Goal: Task Accomplishment & Management: Use online tool/utility

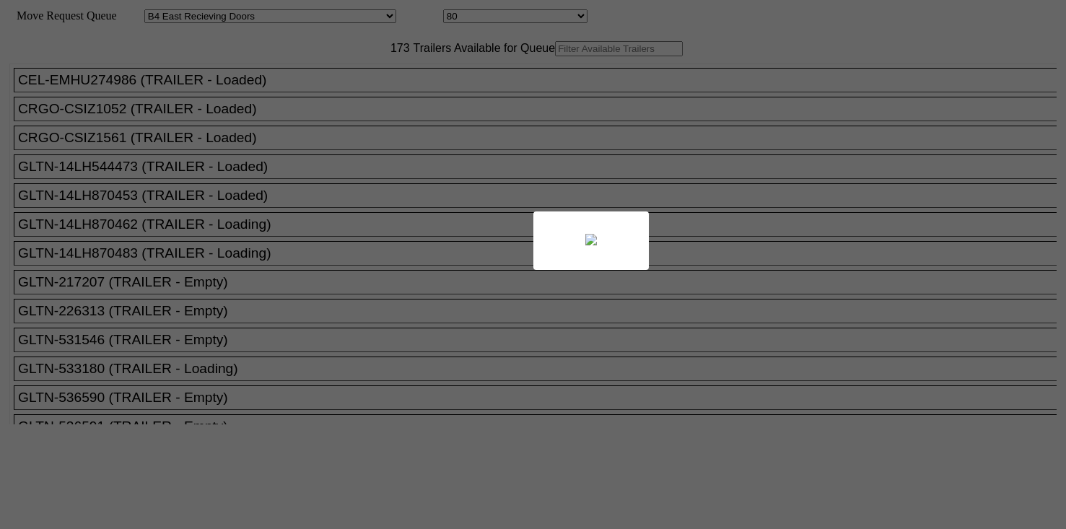
select select "527"
select select "8136"
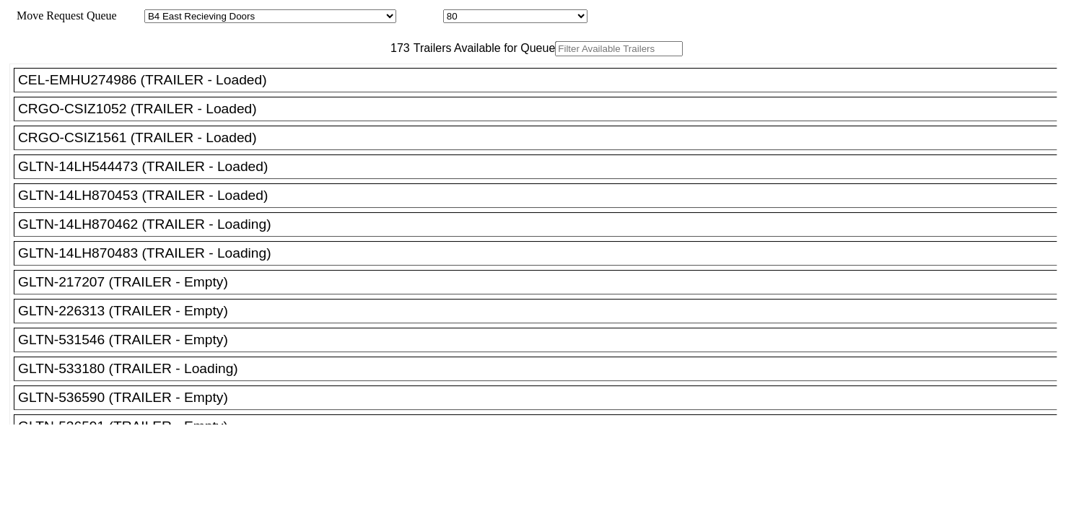
click at [555, 56] on input "text" at bounding box center [619, 48] width 128 height 15
paste input "TA229008"
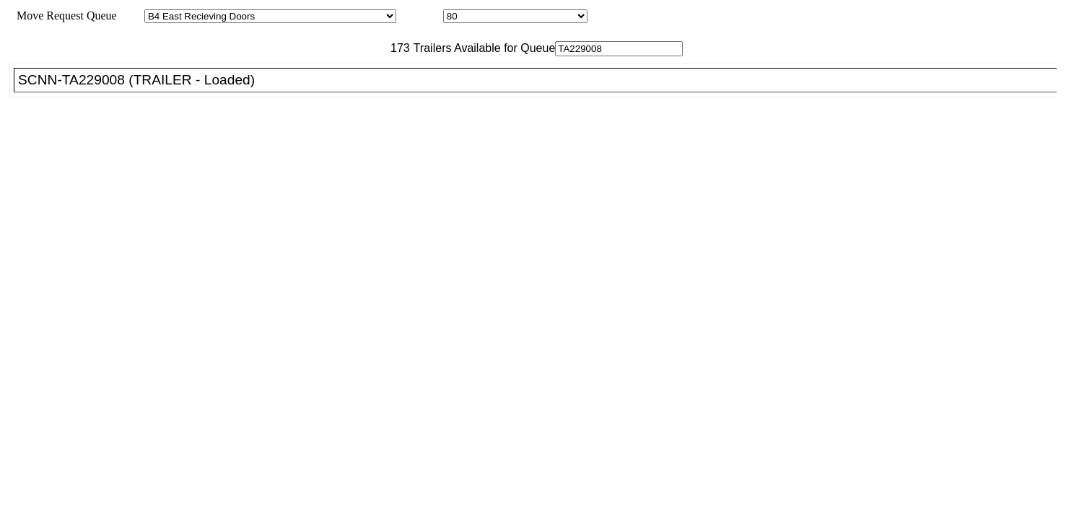
type input "TA229008"
click at [297, 88] on div "SCNN-TA229008 (TRAILER - Loaded)" at bounding box center [541, 80] width 1047 height 16
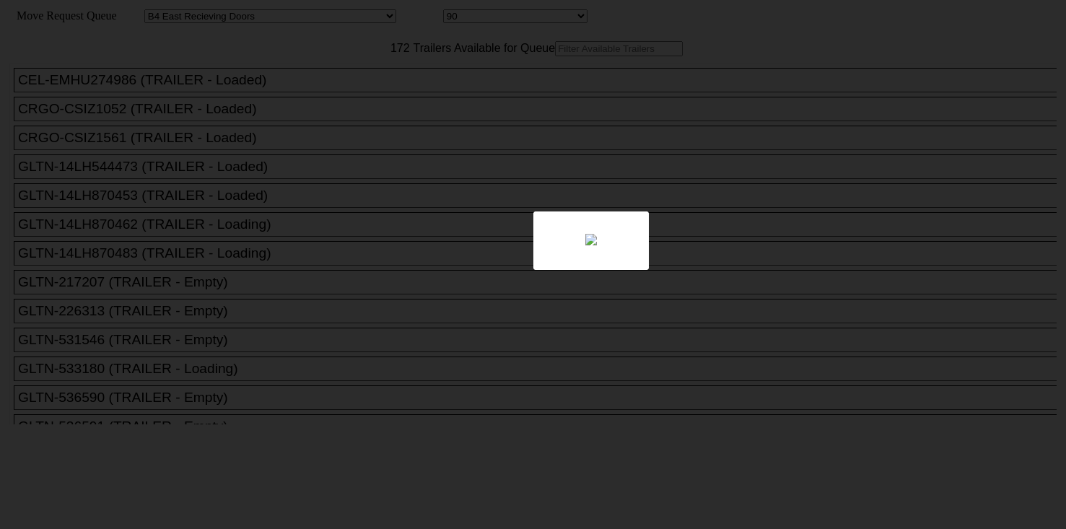
select select "527"
select select "8146"
click at [313, 80] on div at bounding box center [533, 264] width 1066 height 529
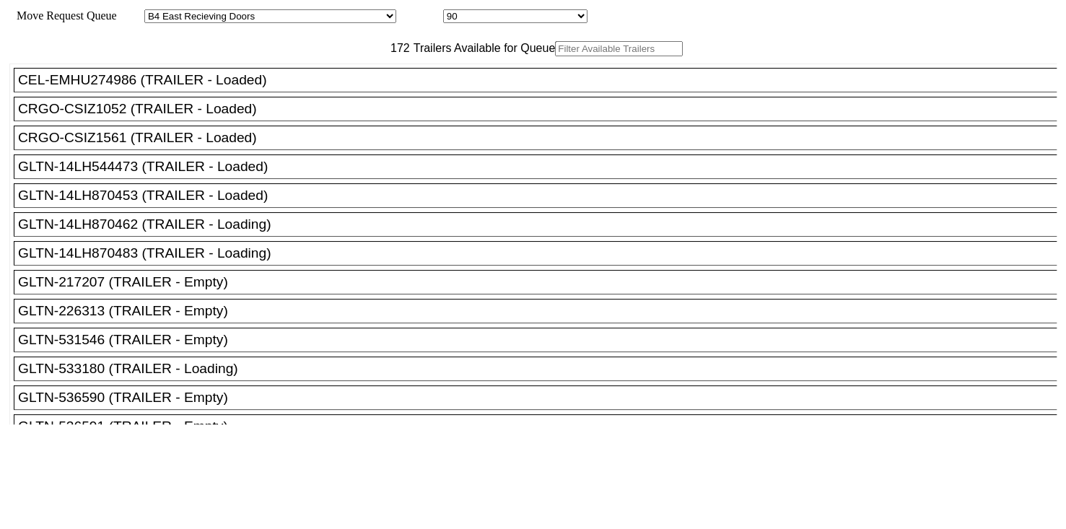
click at [555, 56] on input "text" at bounding box center [619, 48] width 128 height 15
paste input "131089"
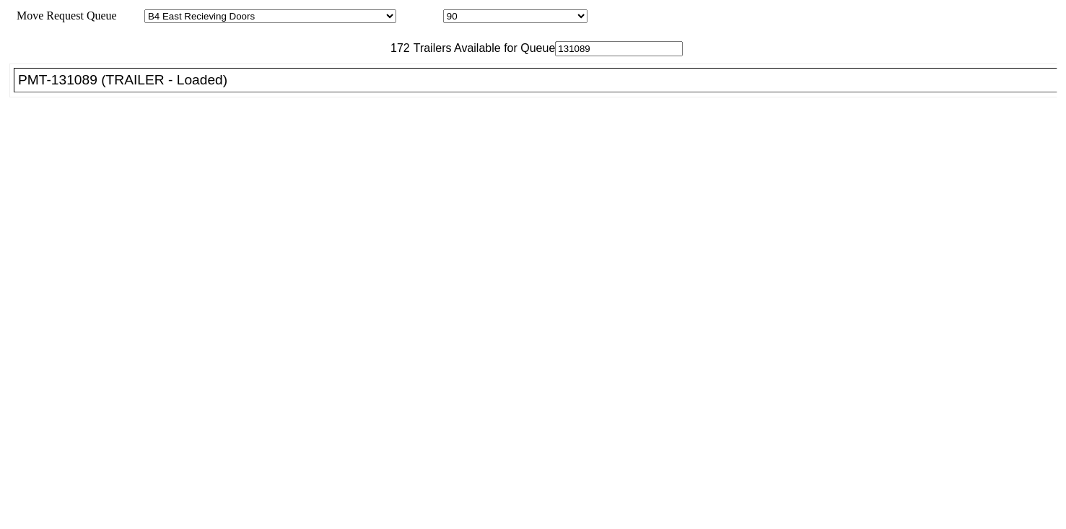
type input "131089"
click at [291, 88] on div "PMT-131089 (TRAILER - Loaded)" at bounding box center [541, 80] width 1047 height 16
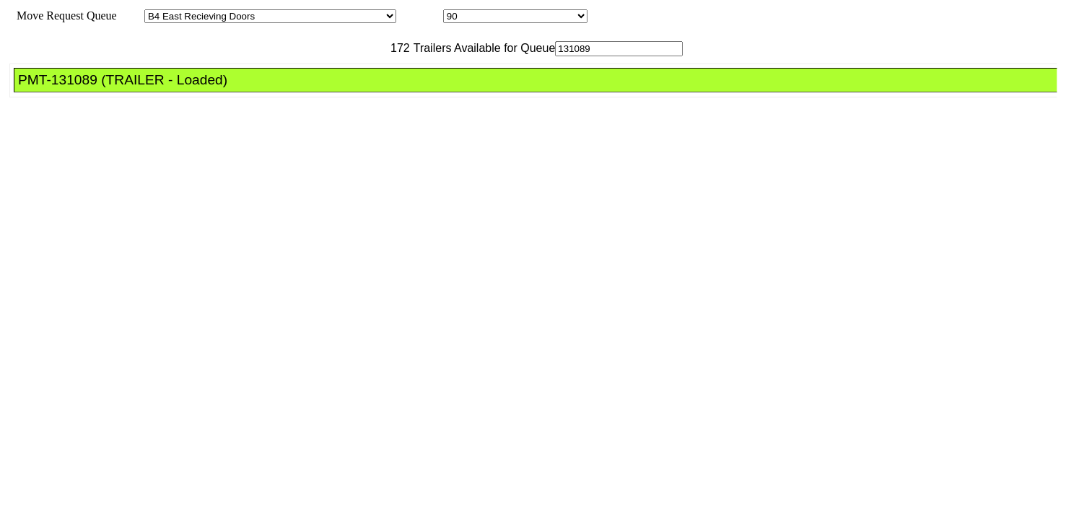
click at [290, 88] on div "PMT-131089 (TRAILER - Loaded)" at bounding box center [541, 80] width 1047 height 16
